Goal: Task Accomplishment & Management: Use online tool/utility

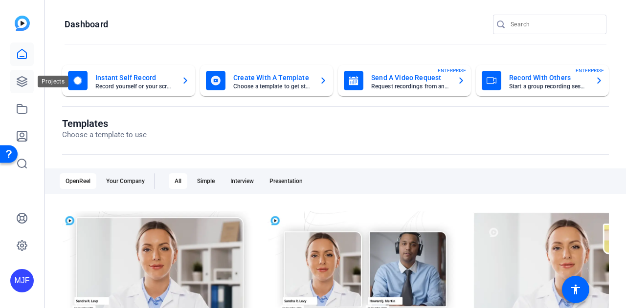
click at [21, 88] on link at bounding box center [21, 81] width 23 height 23
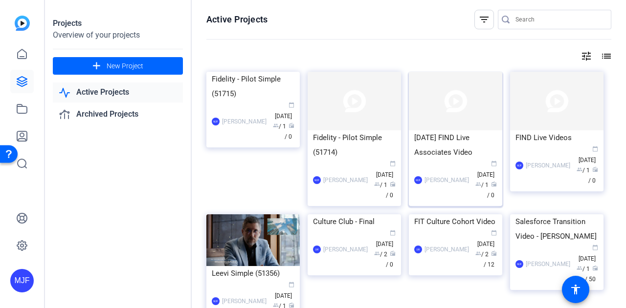
click at [467, 149] on div "[DATE] FIND Live Associates Video" at bounding box center [455, 144] width 83 height 29
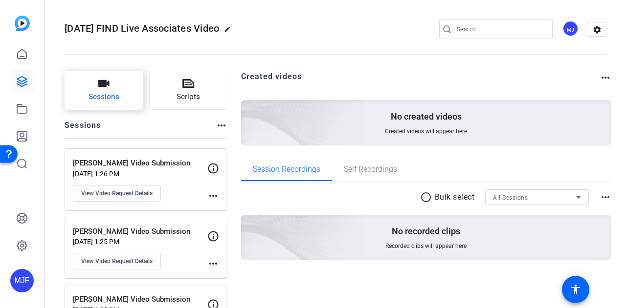
click at [88, 85] on button "Sessions" at bounding box center [104, 90] width 79 height 39
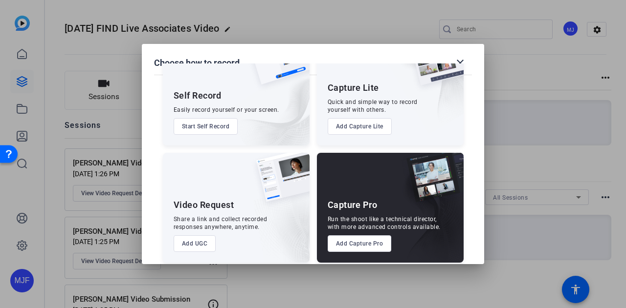
scroll to position [56, 0]
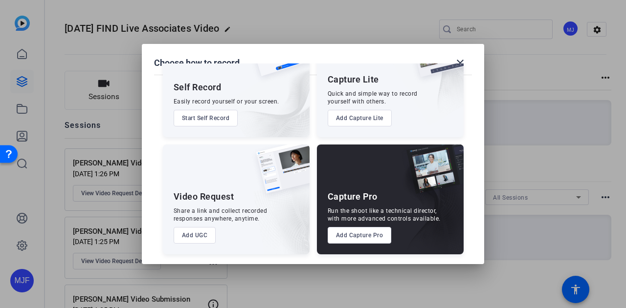
click at [191, 239] on button "Add UGC" at bounding box center [195, 235] width 43 height 17
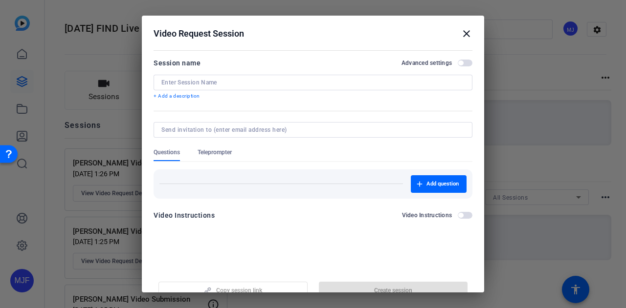
click at [176, 81] on input at bounding box center [312, 83] width 303 height 8
paste input "[PERSON_NAME]"
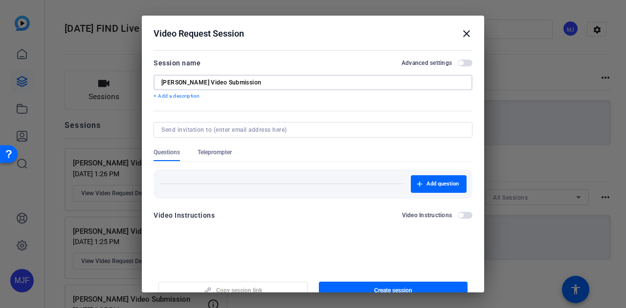
type input "[PERSON_NAME] Video Submission"
click at [370, 101] on form "Session name Advanced settings [PERSON_NAME] Video Submission + Add a descripti…" at bounding box center [312, 142] width 319 height 170
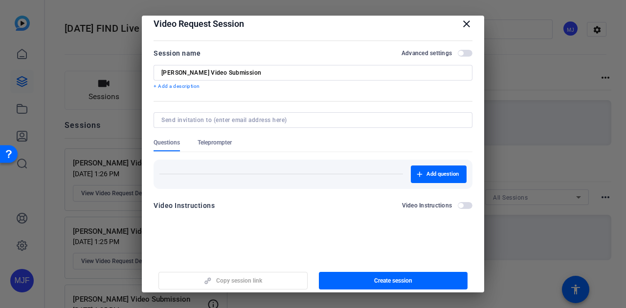
scroll to position [15, 0]
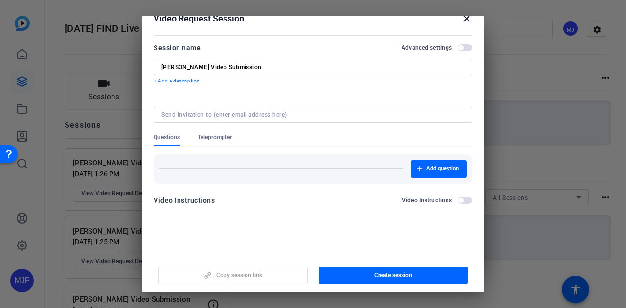
click at [329, 213] on mat-dialog-content "Session name Advanced settings [PERSON_NAME] Video Submission + Add a descripti…" at bounding box center [313, 127] width 342 height 191
click at [377, 279] on span "Create session" at bounding box center [393, 276] width 38 height 8
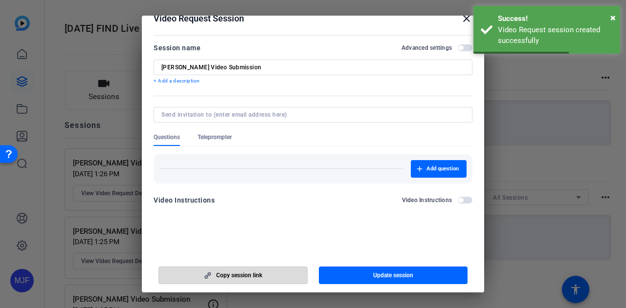
click at [271, 276] on span "button" at bounding box center [233, 275] width 148 height 23
